Goal: Consume media (video, audio)

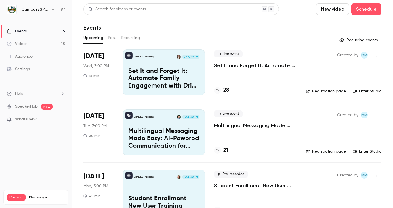
click at [19, 45] on div "Videos" at bounding box center [17, 44] width 20 height 6
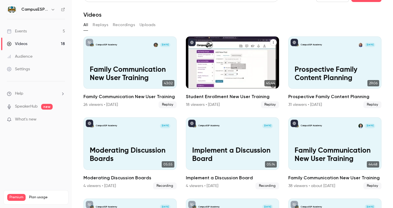
scroll to position [46, 0]
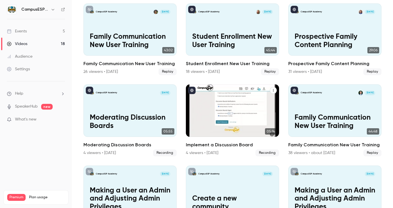
click at [225, 108] on div "CampusESP Academy [DATE] Implement a Discussion Board" at bounding box center [232, 111] width 93 height 52
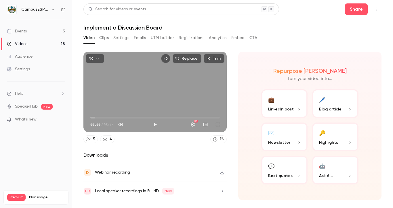
click at [210, 38] on button "Analytics" at bounding box center [218, 37] width 18 height 9
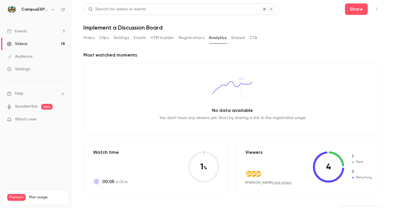
click at [30, 32] on link "Events 5" at bounding box center [36, 31] width 72 height 13
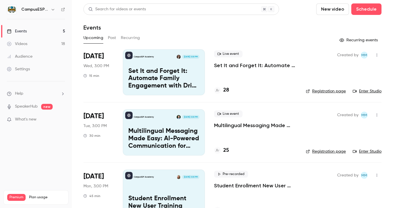
click at [24, 43] on div "Videos" at bounding box center [17, 44] width 20 height 6
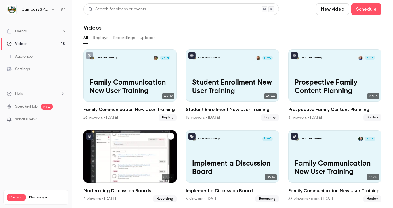
click at [126, 150] on div "CampusESP Academy [DATE] Moderating Discussion Boards" at bounding box center [129, 157] width 93 height 52
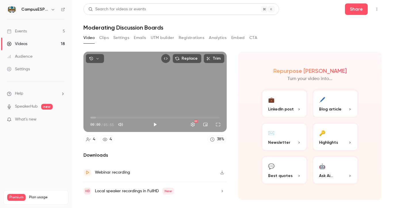
click at [214, 40] on button "Analytics" at bounding box center [218, 37] width 18 height 9
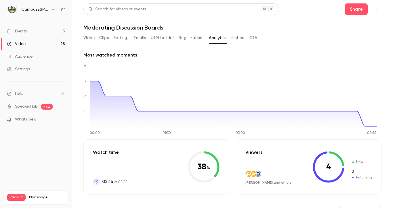
click at [28, 31] on link "Events 5" at bounding box center [36, 31] width 72 height 13
